Goal: Check status: Check status

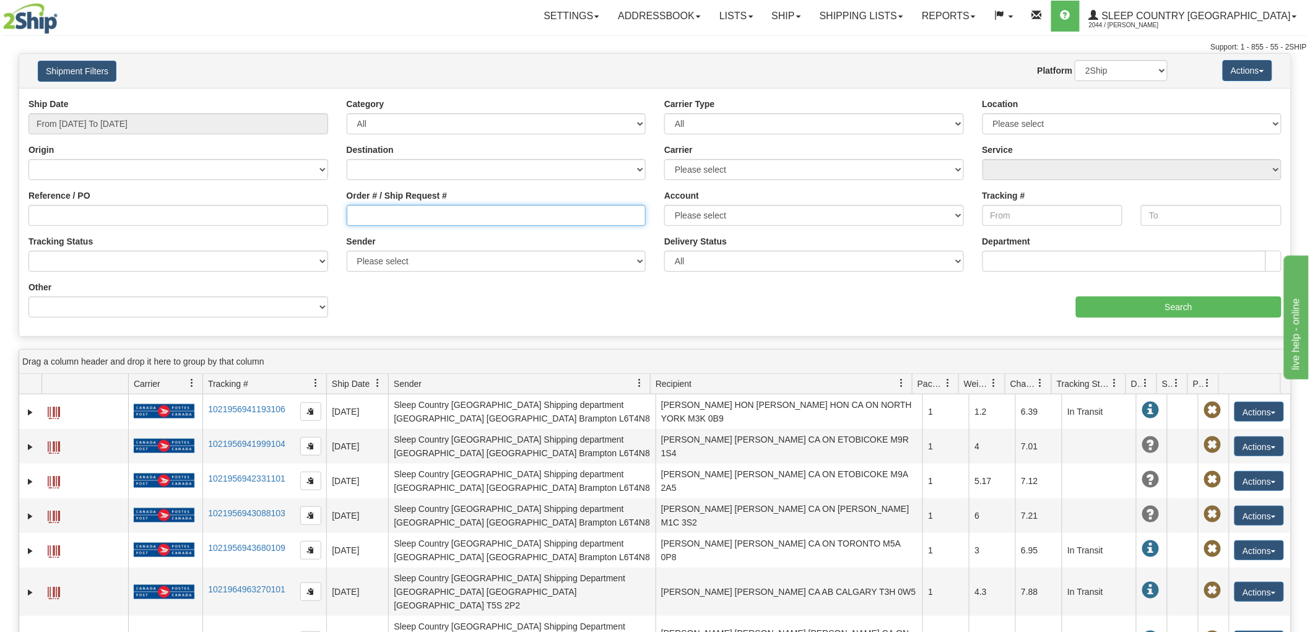
click at [365, 215] on input "Order # / Ship Request #" at bounding box center [497, 215] width 300 height 21
paste input "1053081"
type input "1053081"
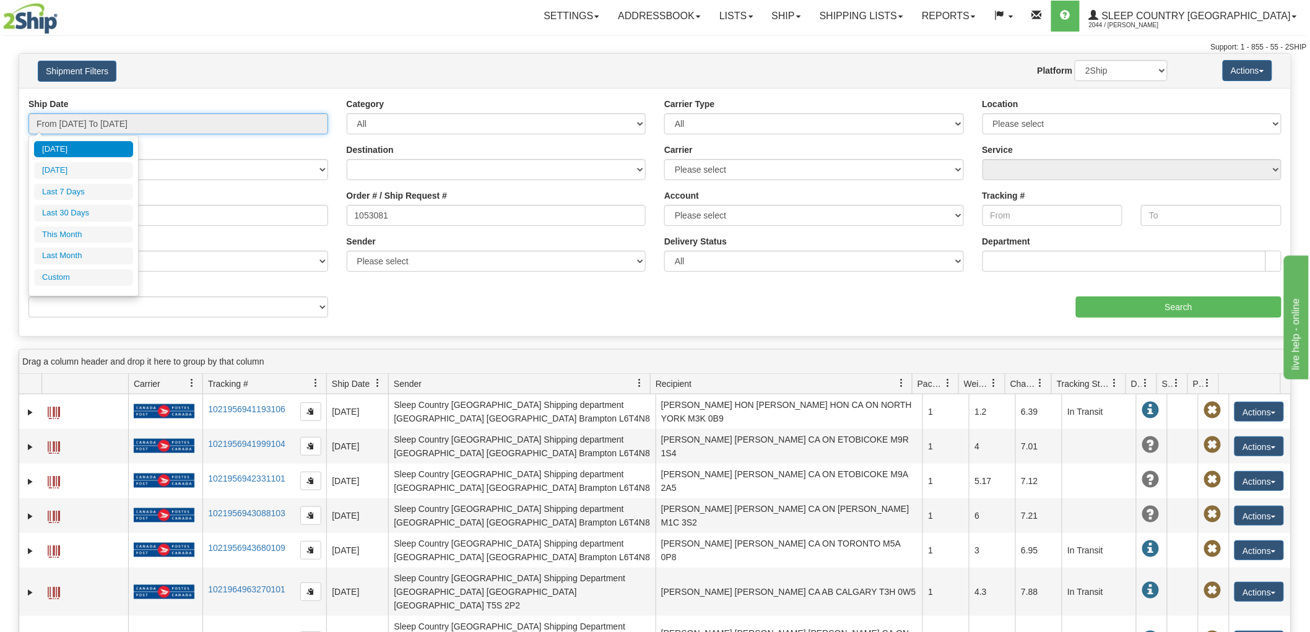
click at [228, 125] on input "From [DATE] To [DATE]" at bounding box center [178, 123] width 300 height 21
click at [100, 214] on li "Last 30 Days" at bounding box center [83, 213] width 99 height 17
type input "From [DATE] To [DATE]"
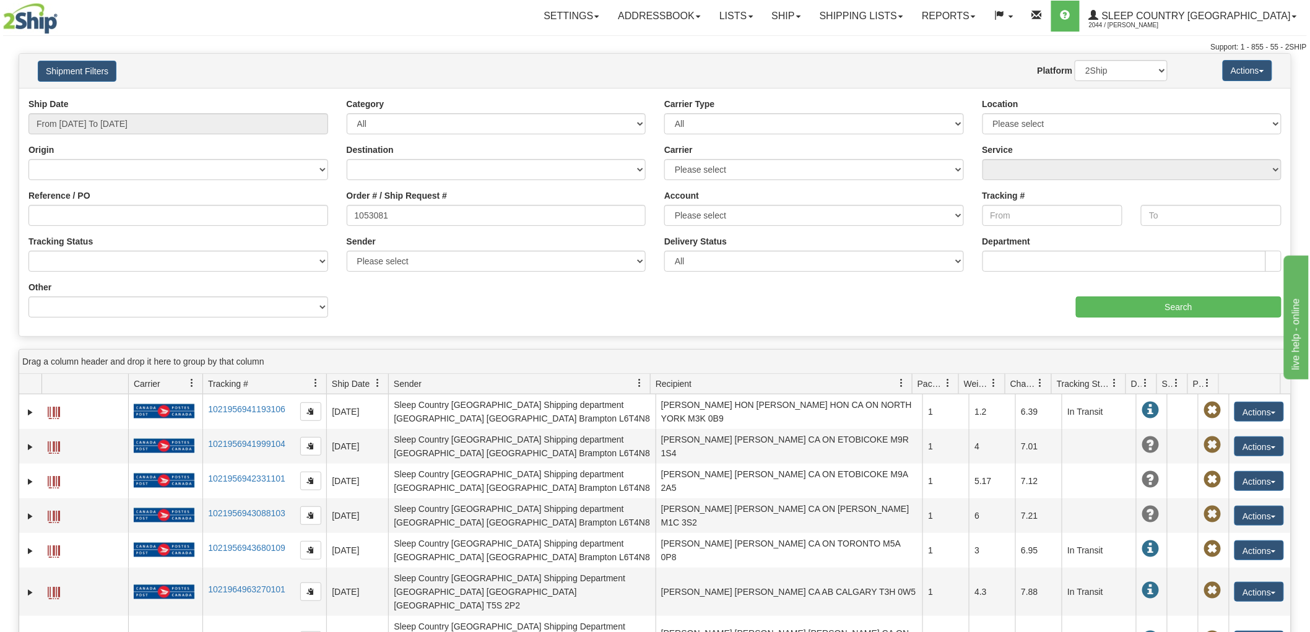
click at [1175, 320] on div "Ship Date From [DATE] To [DATE] Category All Inbound Outbound Carrier Type All …" at bounding box center [655, 212] width 1272 height 229
click at [1175, 311] on input "Search" at bounding box center [1179, 307] width 206 height 21
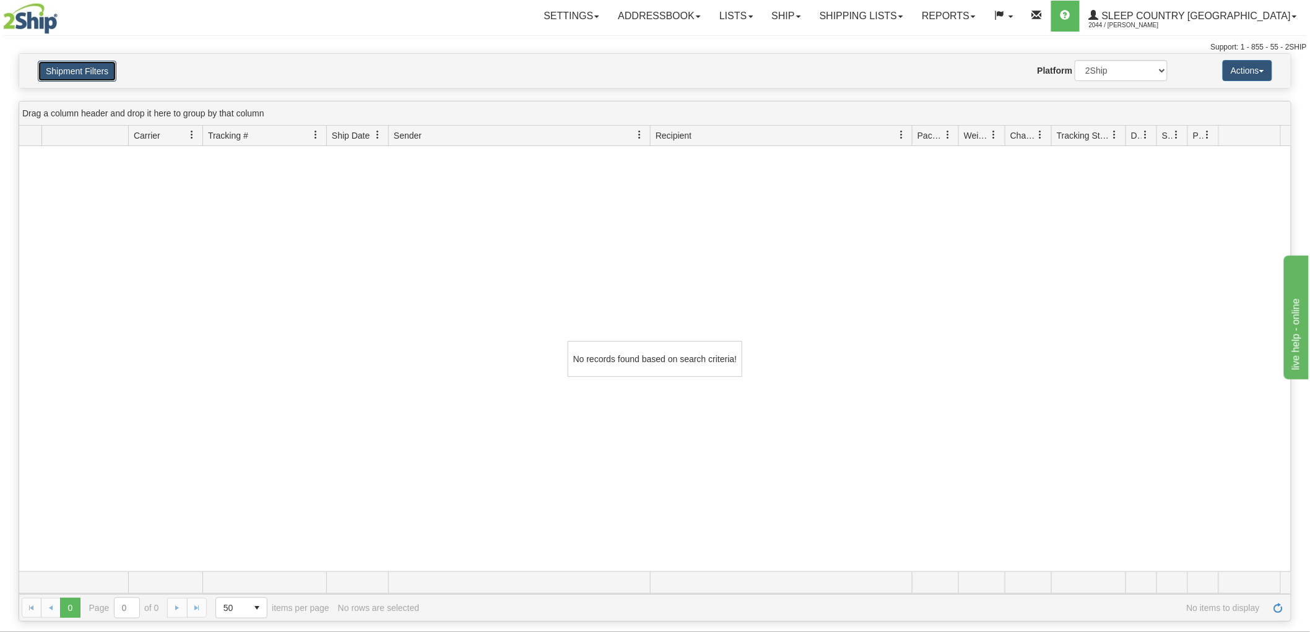
click at [63, 72] on button "Shipment Filters" at bounding box center [77, 71] width 79 height 21
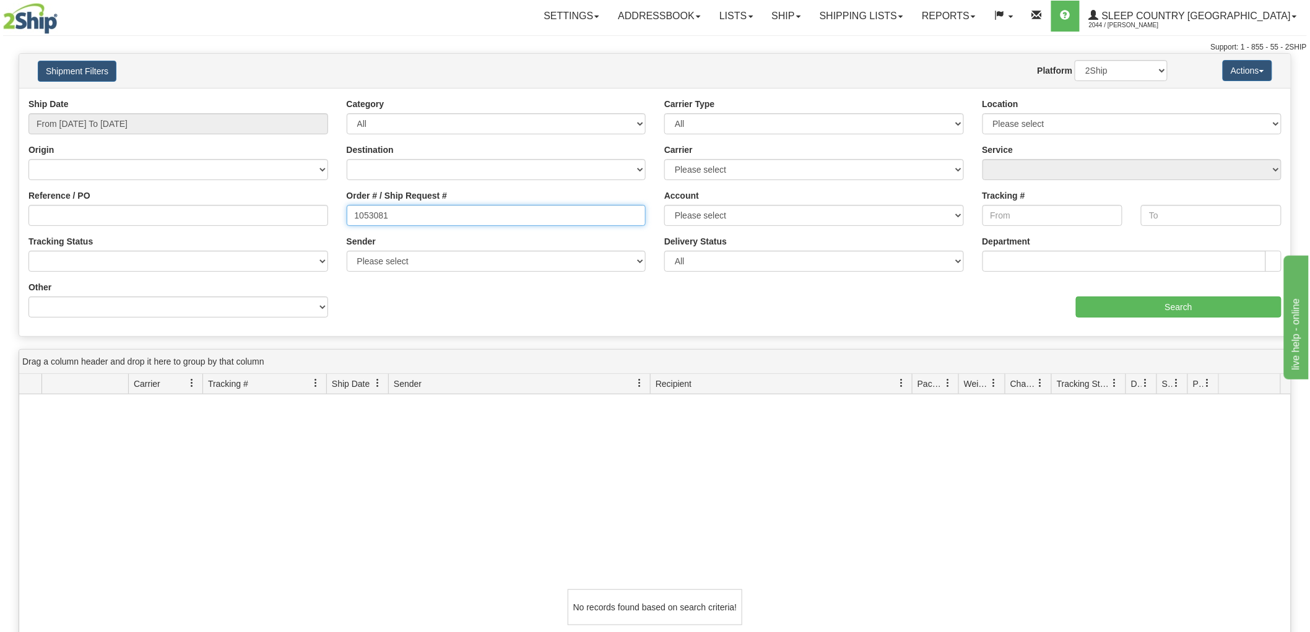
click at [453, 224] on input "1053081" at bounding box center [497, 215] width 300 height 21
click at [212, 214] on input "Reference / PO" at bounding box center [178, 215] width 300 height 21
paste input "1053081"
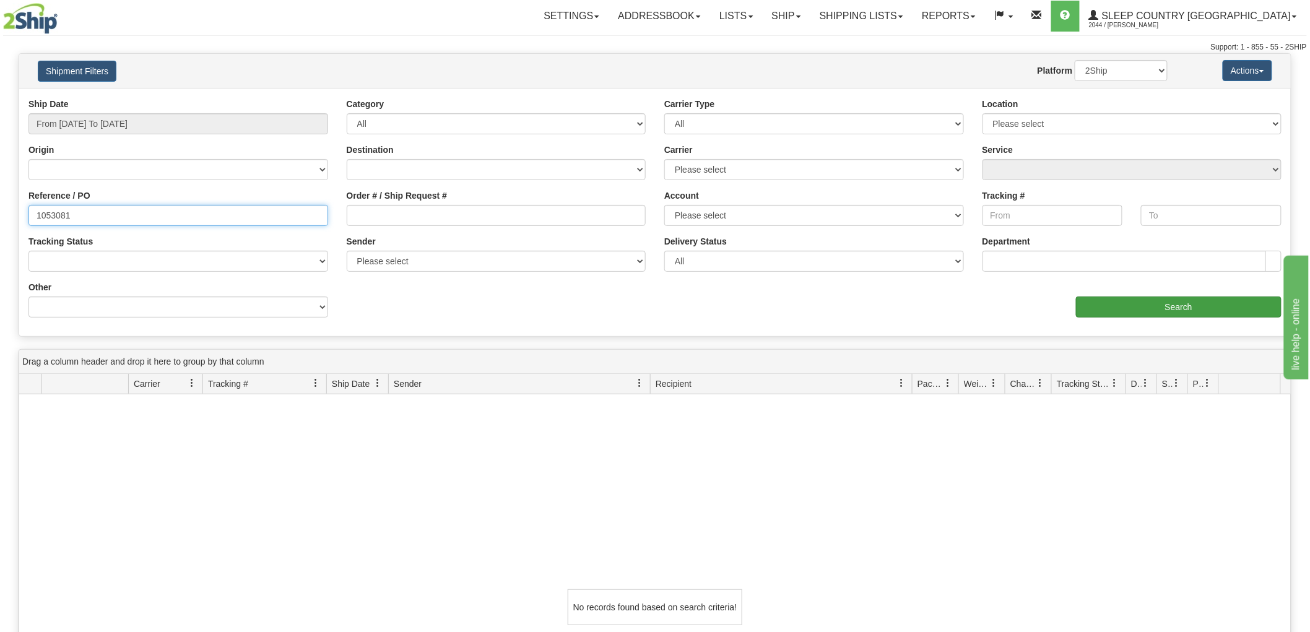
type input "1053081"
click at [1136, 305] on input "Search" at bounding box center [1179, 307] width 206 height 21
